Goal: Browse casually: Explore the website without a specific task or goal

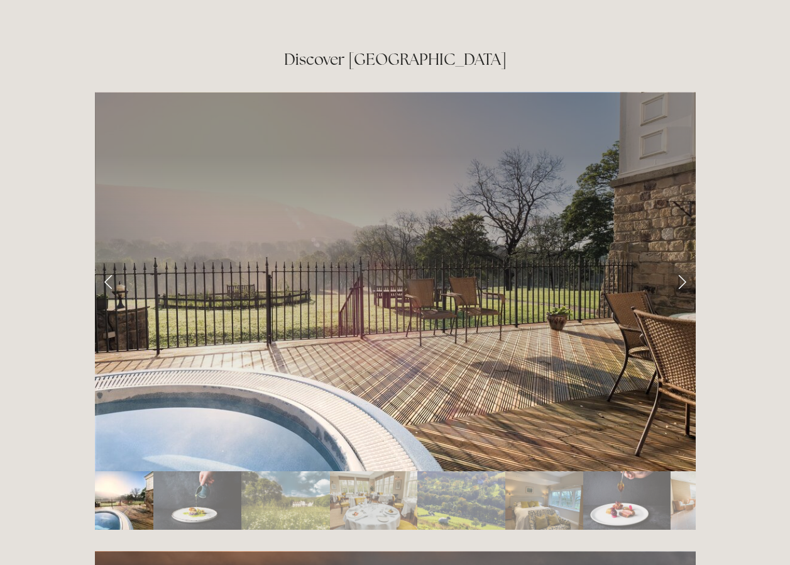
scroll to position [2108, 0]
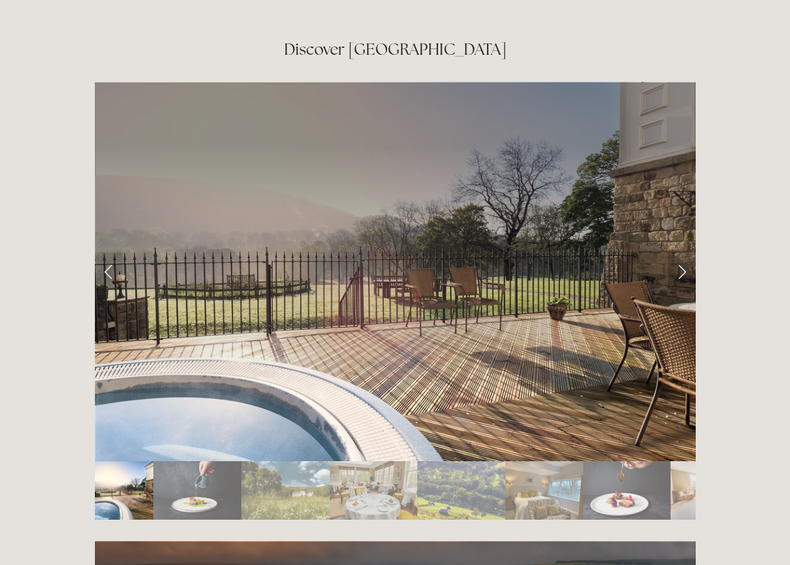
click at [677, 252] on link "Next Slide" at bounding box center [682, 271] width 28 height 38
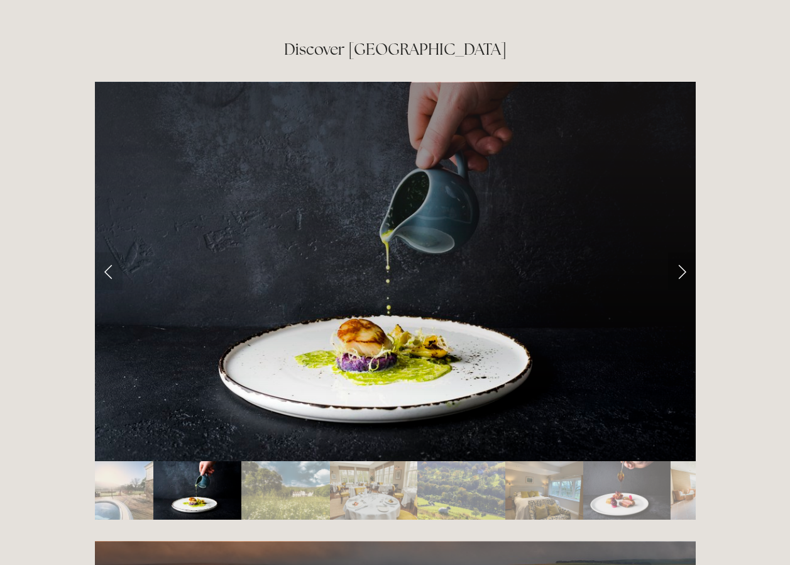
click at [677, 252] on link "Next Slide" at bounding box center [682, 271] width 28 height 38
click at [685, 252] on link "Next Slide" at bounding box center [682, 271] width 28 height 38
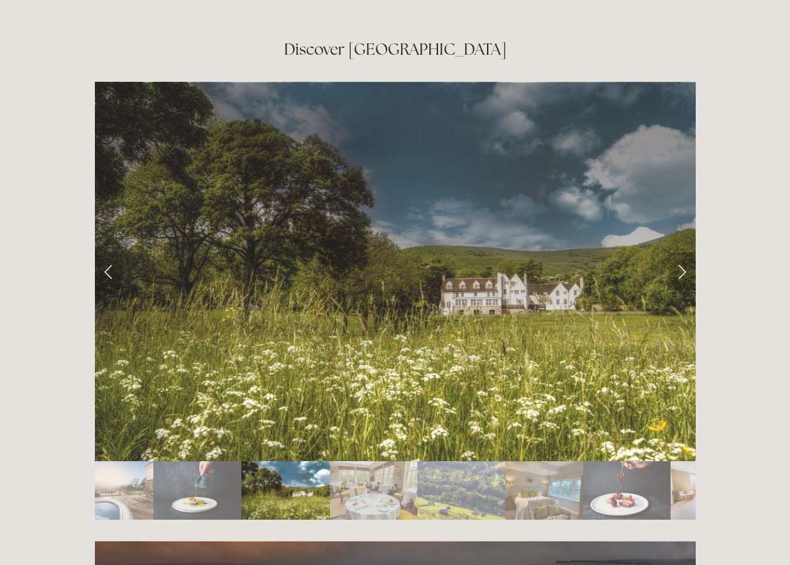
click at [685, 252] on link "Next Slide" at bounding box center [682, 271] width 28 height 38
click at [681, 252] on link "Next Slide" at bounding box center [682, 271] width 28 height 38
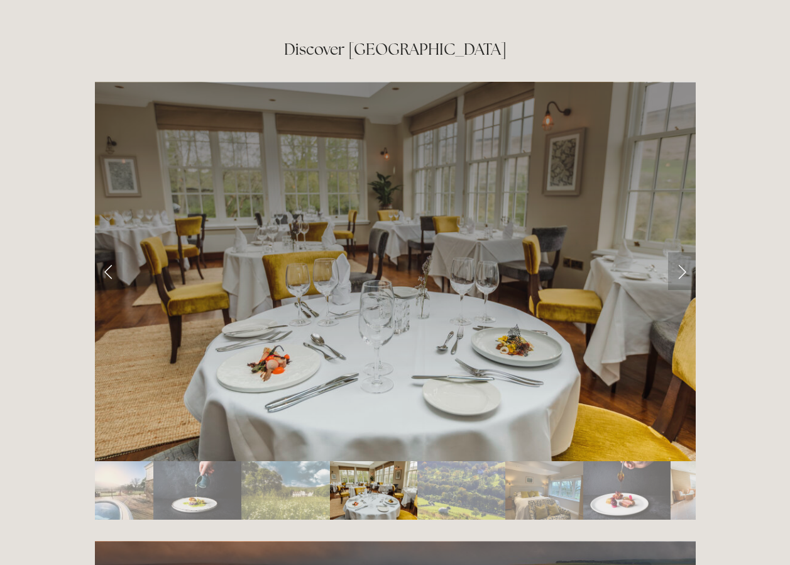
click at [681, 252] on link "Next Slide" at bounding box center [682, 271] width 28 height 38
click at [676, 252] on link "Next Slide" at bounding box center [682, 271] width 28 height 38
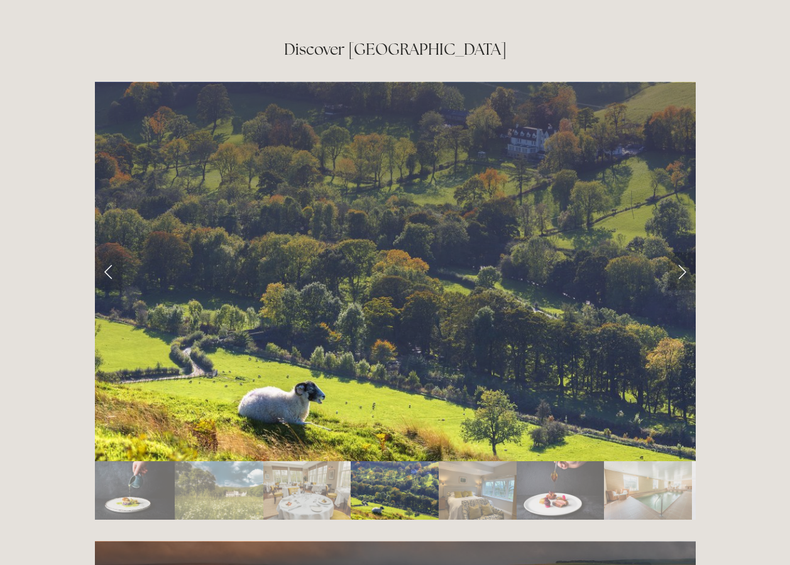
click at [676, 252] on link "Next Slide" at bounding box center [682, 271] width 28 height 38
click at [681, 252] on link "Next Slide" at bounding box center [682, 271] width 28 height 38
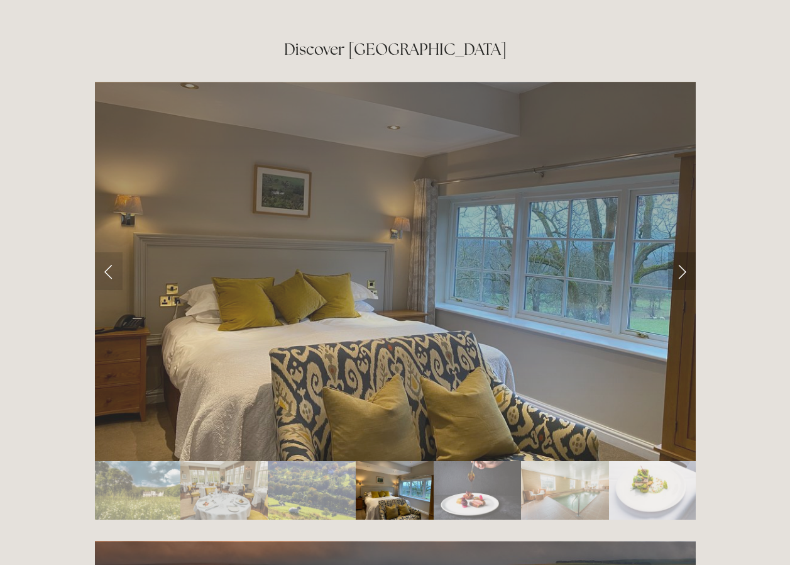
click at [681, 252] on link "Next Slide" at bounding box center [682, 271] width 28 height 38
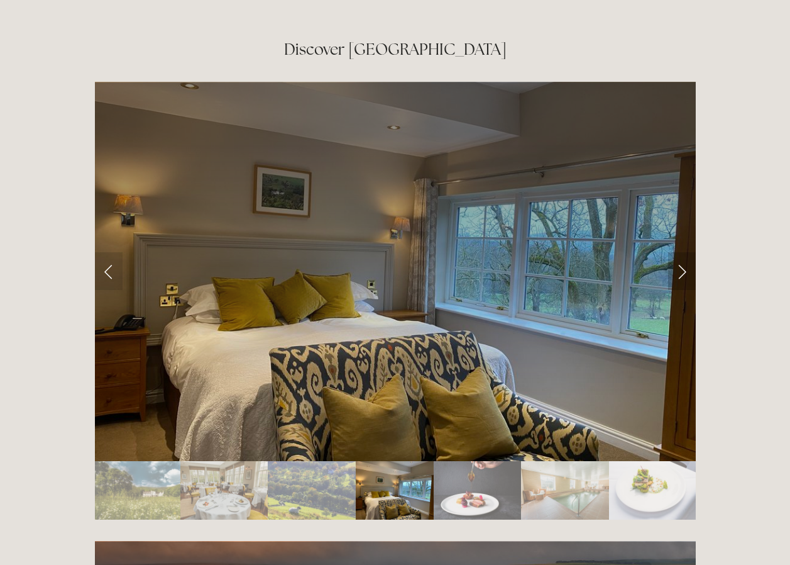
click at [683, 252] on link "Next Slide" at bounding box center [682, 271] width 28 height 38
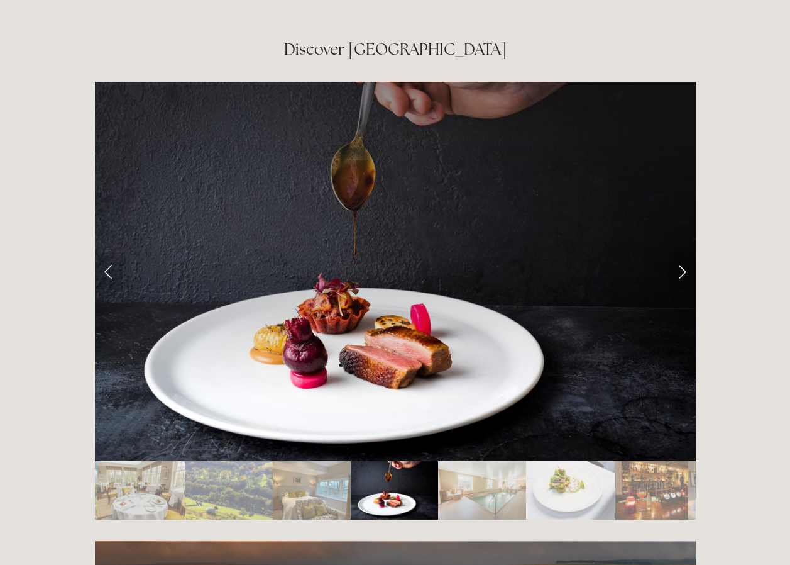
click at [683, 252] on link "Next Slide" at bounding box center [682, 271] width 28 height 38
click at [674, 252] on link "Next Slide" at bounding box center [682, 271] width 28 height 38
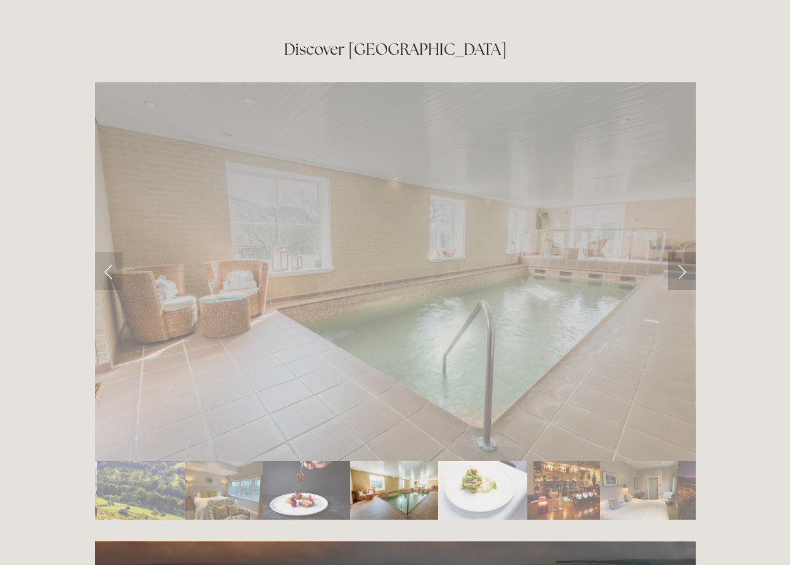
click at [674, 252] on link "Next Slide" at bounding box center [682, 271] width 28 height 38
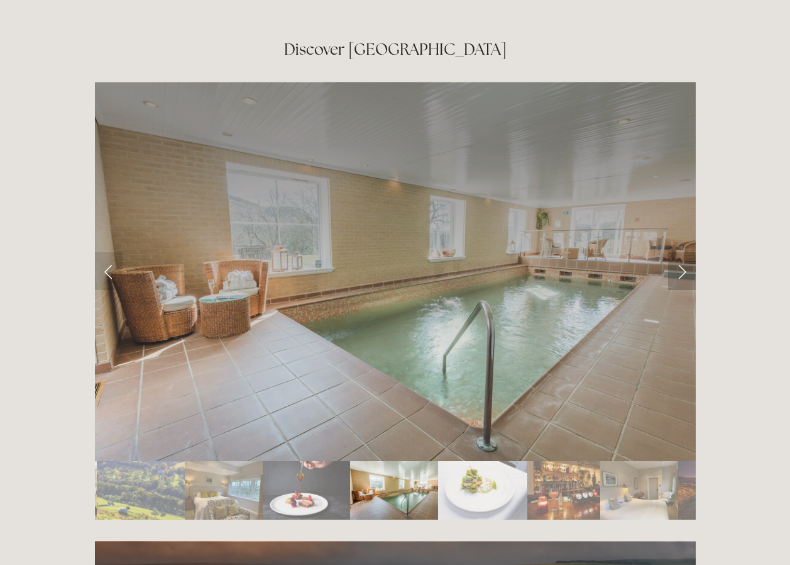
click at [674, 252] on link "Next Slide" at bounding box center [682, 271] width 28 height 38
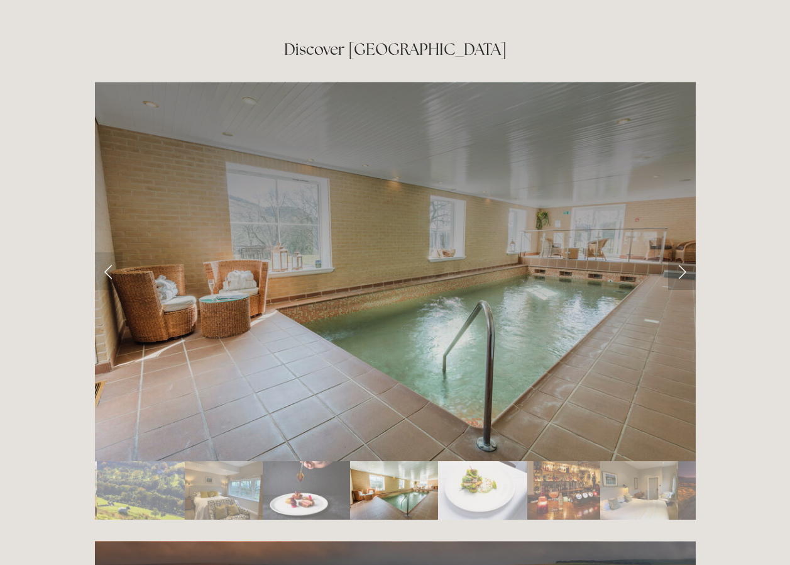
click at [674, 252] on link "Next Slide" at bounding box center [682, 271] width 28 height 38
click at [678, 252] on link "Next Slide" at bounding box center [682, 271] width 28 height 38
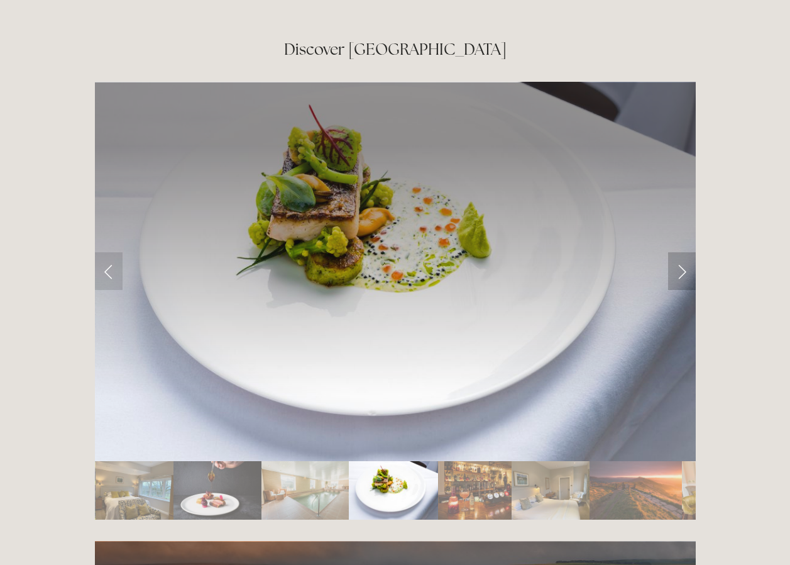
click at [678, 252] on link "Next Slide" at bounding box center [682, 271] width 28 height 38
